Goal: Task Accomplishment & Management: Manage account settings

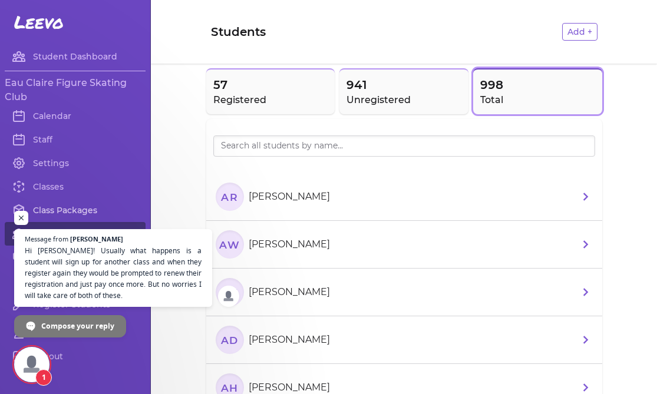
scroll to position [432, 0]
click at [83, 290] on span "Hi [PERSON_NAME]! Usually what happens is a student will sign up for another cl…" at bounding box center [114, 273] width 180 height 57
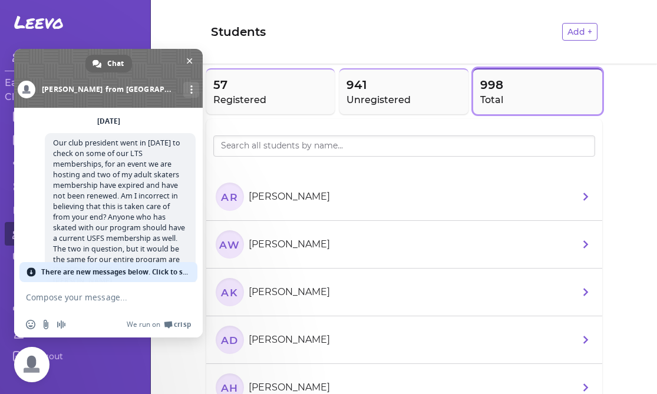
scroll to position [581, 0]
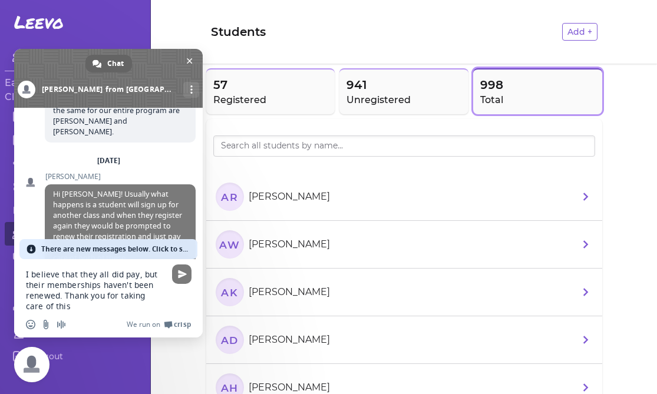
type textarea "I believe that they all did pay, but their memberships haven't been renewed. Th…"
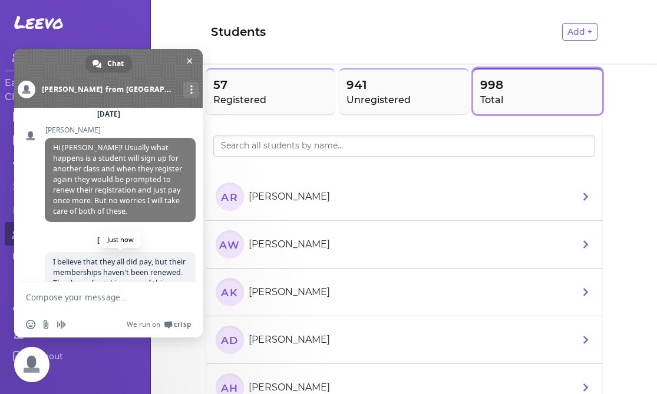
scroll to position [626, 0]
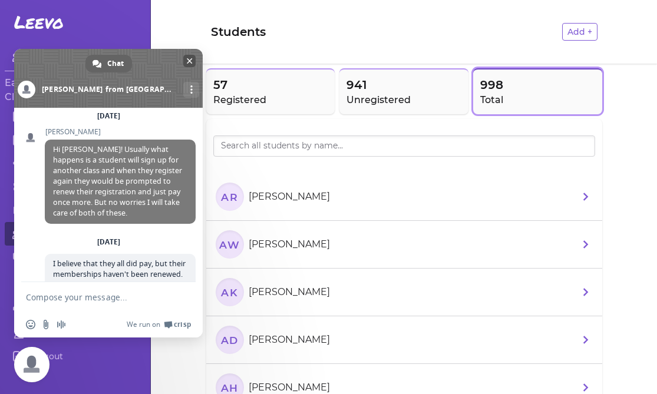
click at [188, 61] on span "Close chat" at bounding box center [190, 61] width 6 height 6
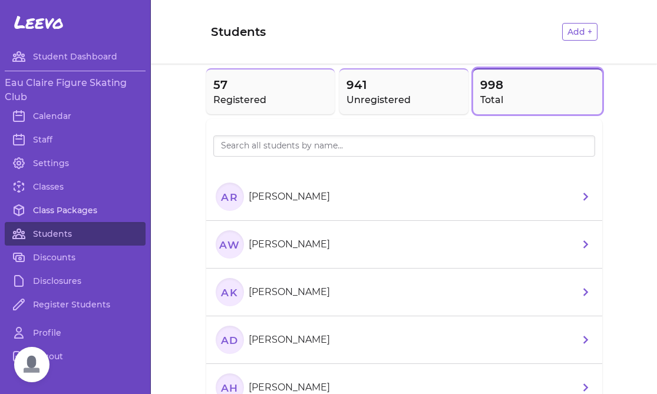
click at [64, 207] on link "Class Packages" at bounding box center [75, 211] width 141 height 24
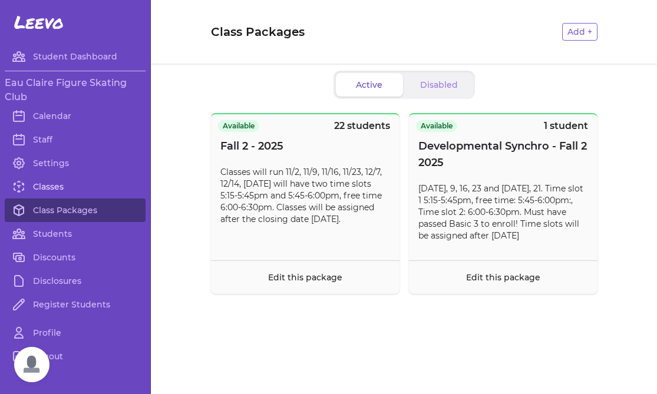
click at [57, 183] on link "Classes" at bounding box center [75, 187] width 141 height 24
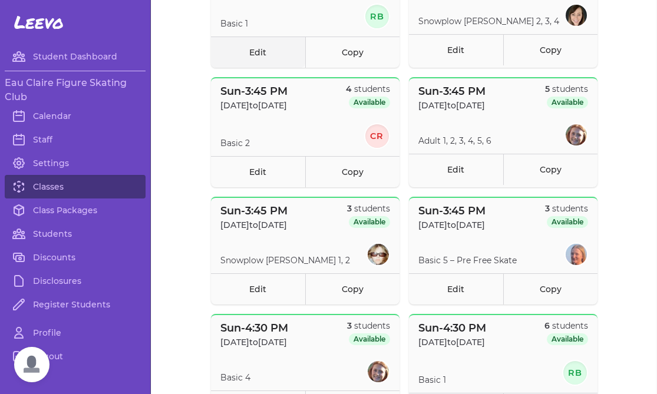
scroll to position [192, 0]
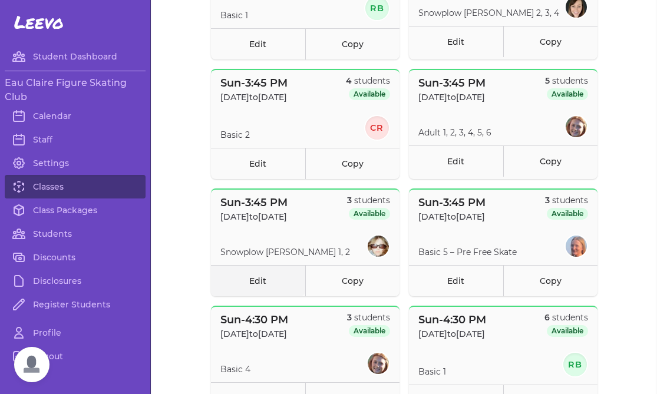
click at [269, 284] on link "Edit" at bounding box center [258, 280] width 94 height 31
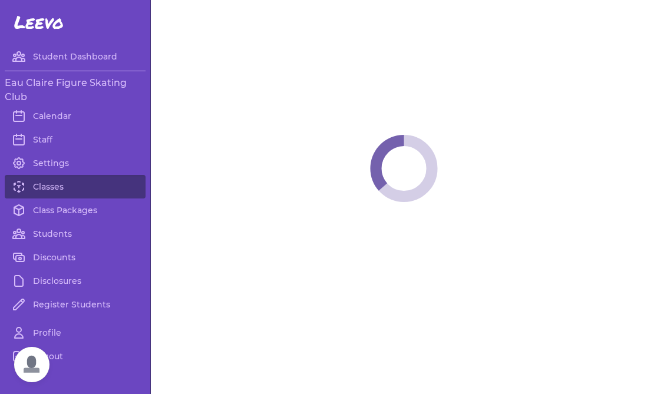
select select "0"
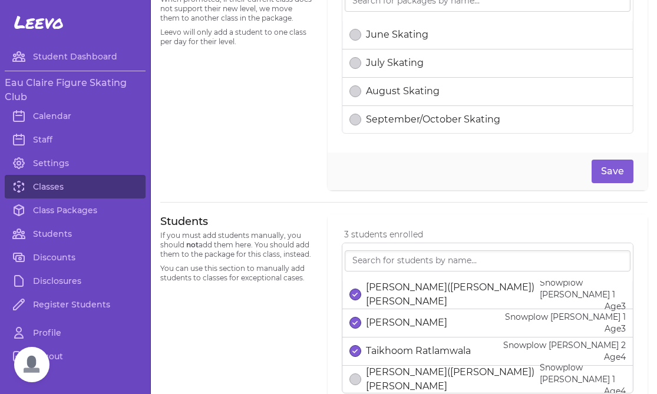
scroll to position [602, 0]
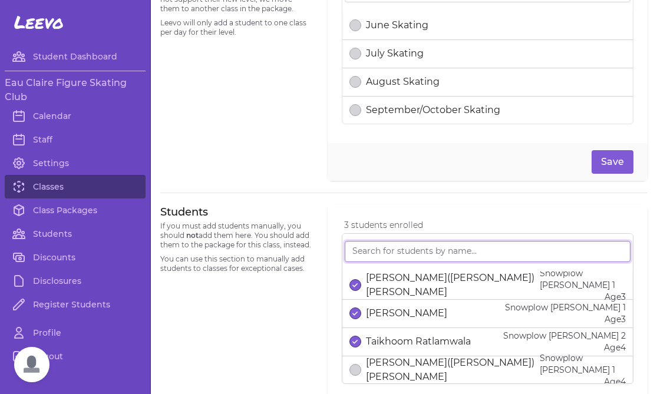
click at [370, 252] on input "search" at bounding box center [488, 251] width 286 height 21
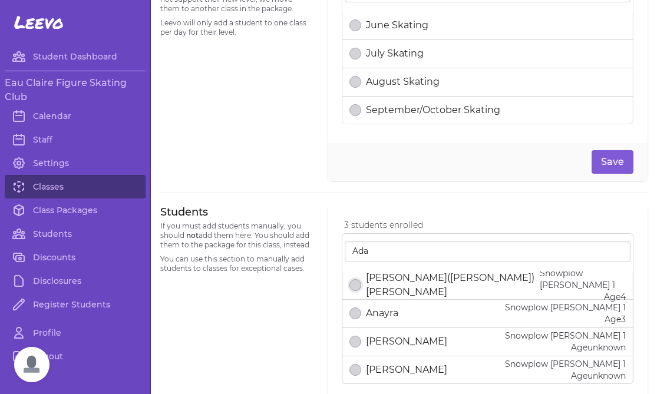
click at [357, 291] on button "select date" at bounding box center [356, 285] width 12 height 12
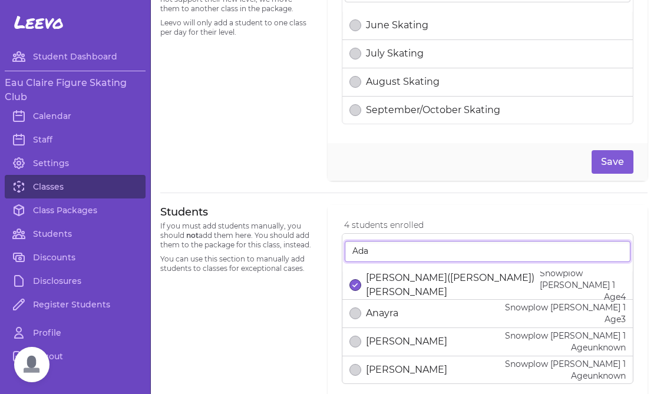
click at [393, 249] on input "Ada" at bounding box center [488, 251] width 286 height 21
type input "A"
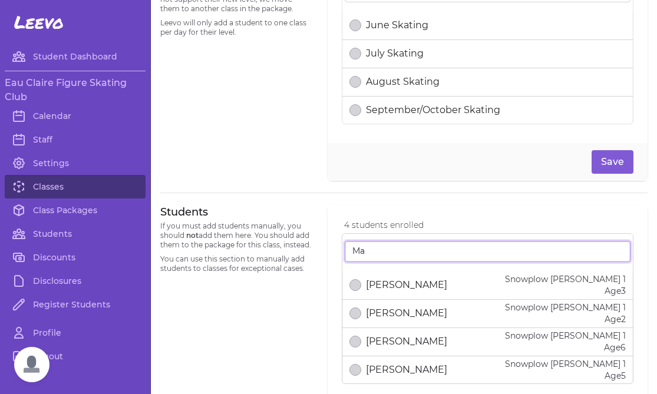
type input "M"
type input "h"
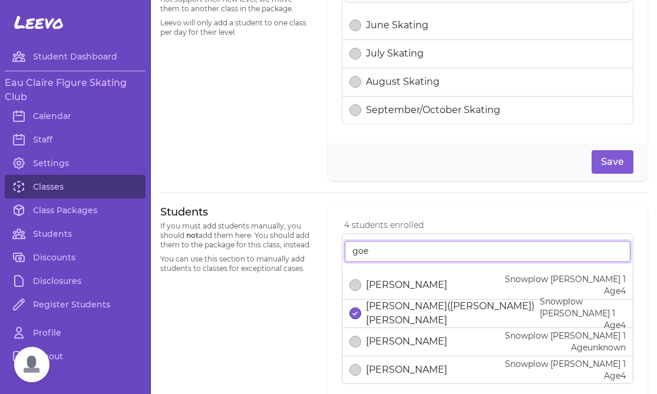
type input "goe"
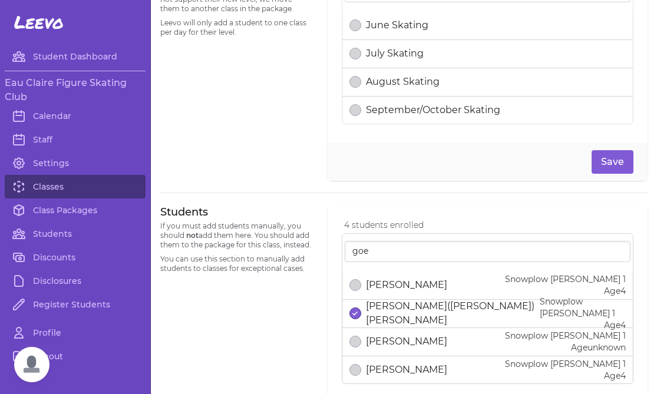
click at [415, 281] on p "[PERSON_NAME]" at bounding box center [406, 285] width 81 height 14
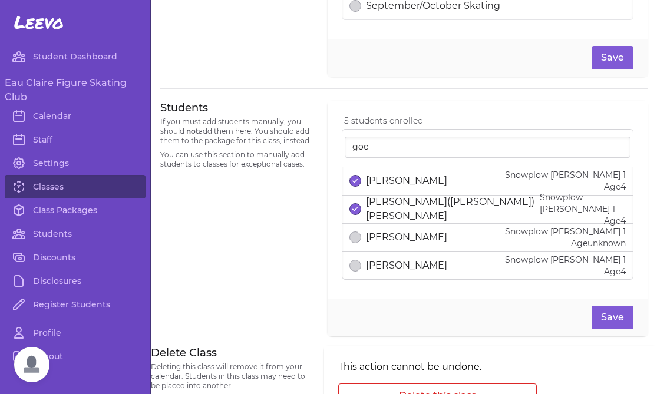
scroll to position [707, 0]
click at [608, 311] on button "Save" at bounding box center [613, 317] width 42 height 24
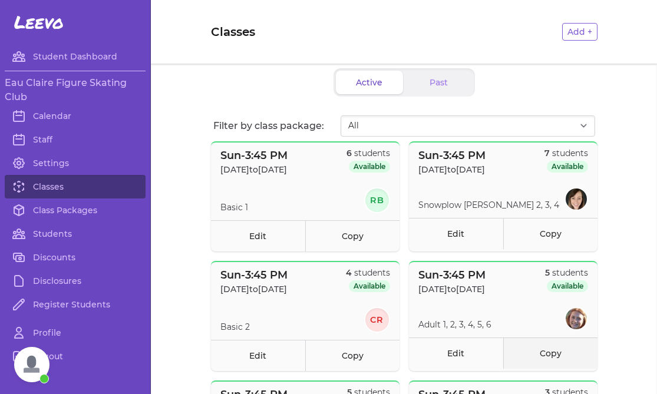
scroll to position [657, 0]
